Goal: Information Seeking & Learning: Learn about a topic

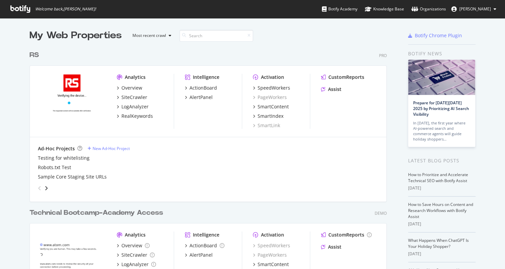
scroll to position [264, 495]
click at [121, 89] on div "Overview" at bounding box center [131, 88] width 21 height 7
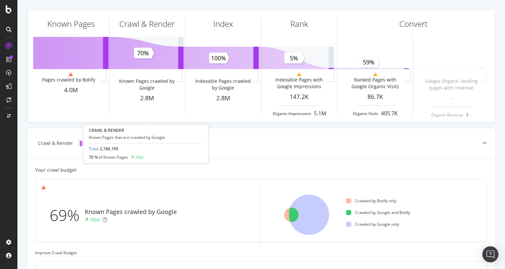
scroll to position [34, 0]
